Goal: Task Accomplishment & Management: Complete application form

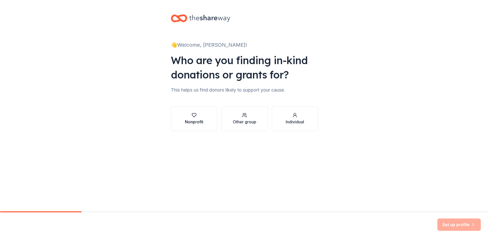
click at [196, 123] on div "Nonprofit" at bounding box center [194, 122] width 18 height 6
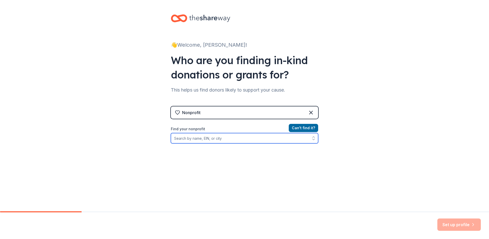
click at [229, 140] on input "Find your nonprofit" at bounding box center [244, 138] width 147 height 10
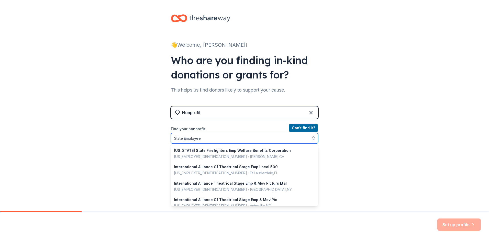
type input "State Employee"
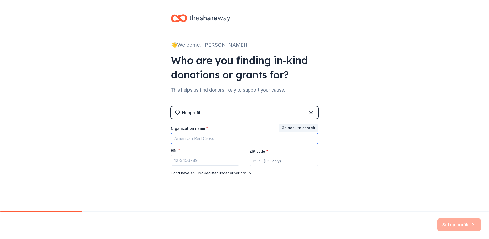
click at [226, 138] on input "Organization name *" at bounding box center [244, 138] width 147 height 11
type input "State Employee Charitable Campaign"
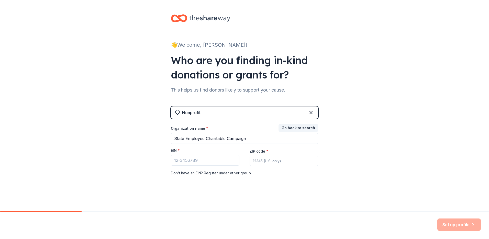
type input "78757"
